Goal: Task Accomplishment & Management: Complete application form

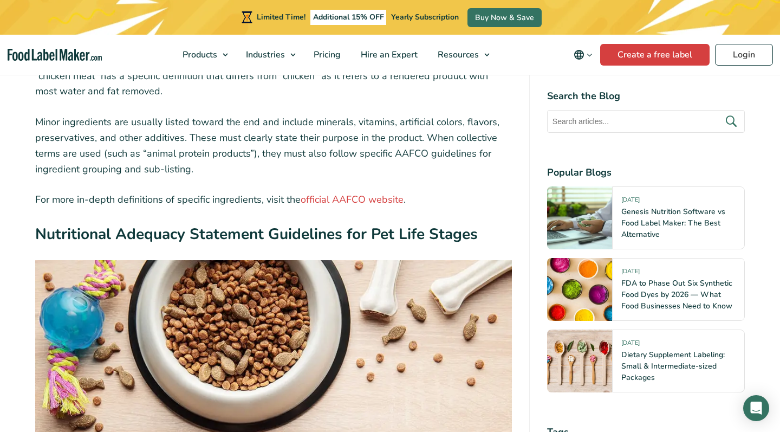
scroll to position [2902, 0]
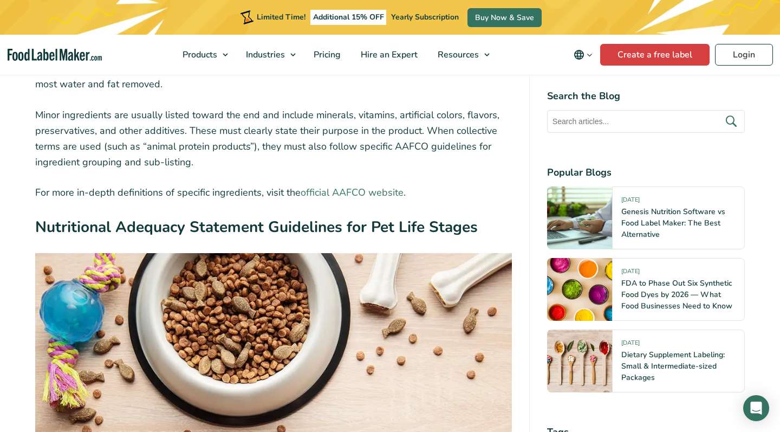
click at [335, 186] on link "official AAFCO website" at bounding box center [352, 192] width 103 height 13
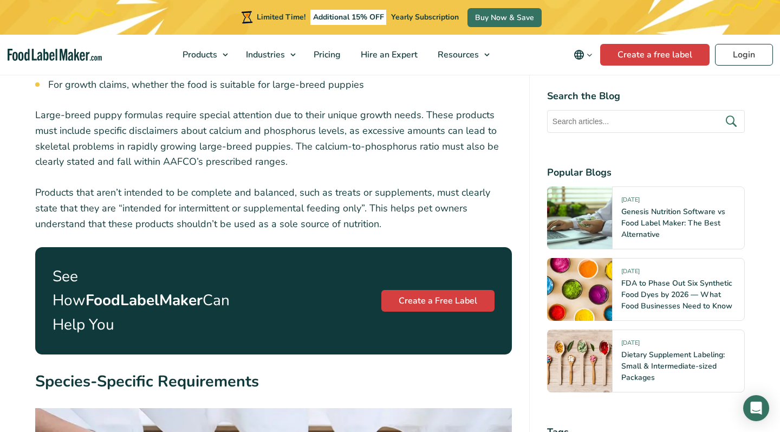
scroll to position [3828, 0]
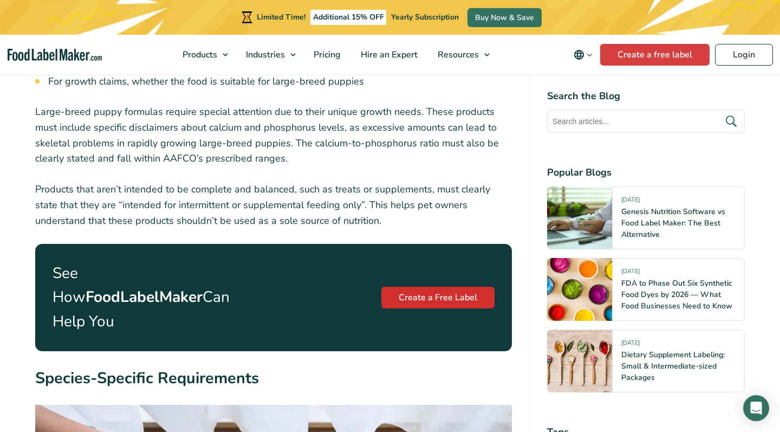
click at [460, 287] on link "Create a Free Label" at bounding box center [438, 298] width 113 height 22
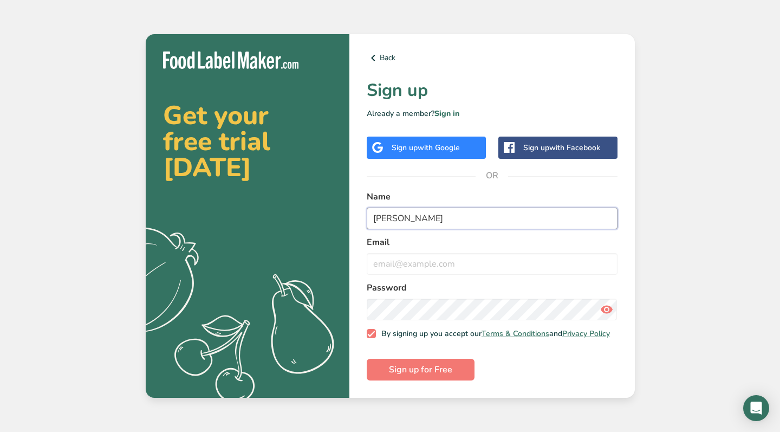
type input "[PERSON_NAME]"
type input "[EMAIL_ADDRESS][DOMAIN_NAME]"
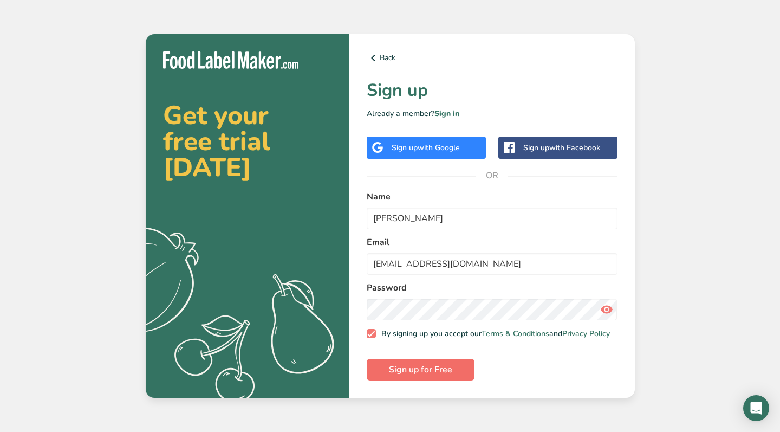
click at [426, 380] on button "Sign up for Free" at bounding box center [421, 370] width 108 height 22
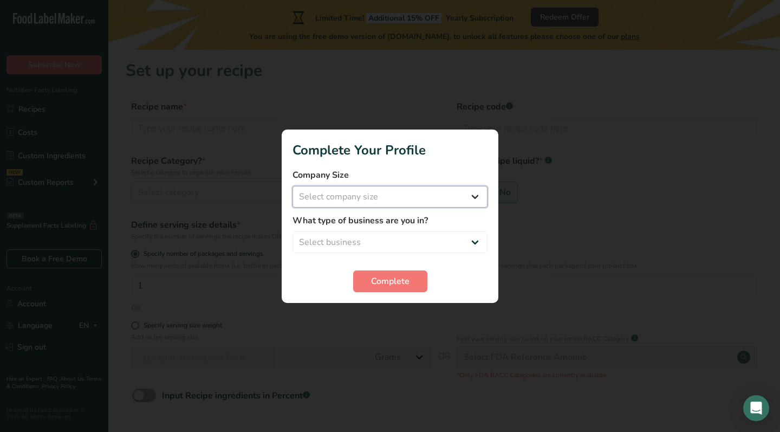
select select "1"
select select "3"
click at [377, 281] on span "Complete" at bounding box center [390, 281] width 38 height 13
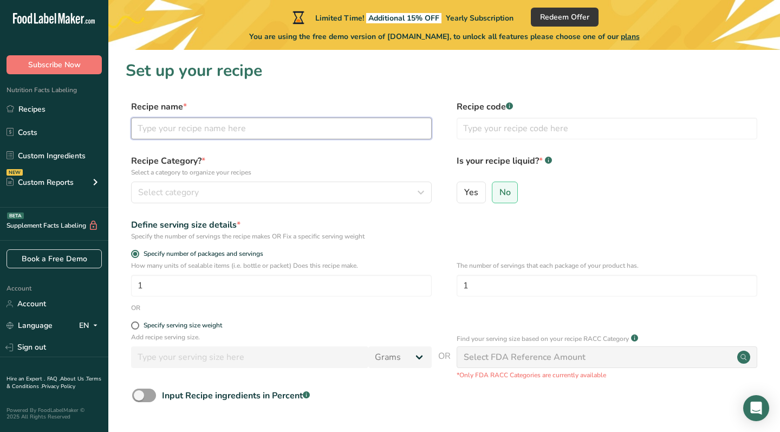
click at [255, 131] on input "text" at bounding box center [281, 129] width 301 height 22
click at [242, 139] on input "text" at bounding box center [281, 129] width 301 height 22
click at [247, 126] on input "text" at bounding box center [281, 129] width 301 height 22
click at [230, 192] on div "Select category" at bounding box center [278, 192] width 280 height 13
